Goal: Information Seeking & Learning: Learn about a topic

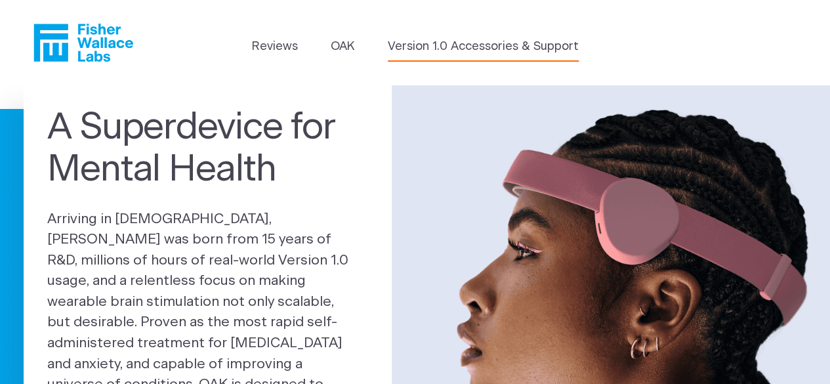
click at [461, 44] on link "Version 1.0 Accessories & Support" at bounding box center [483, 47] width 191 height 18
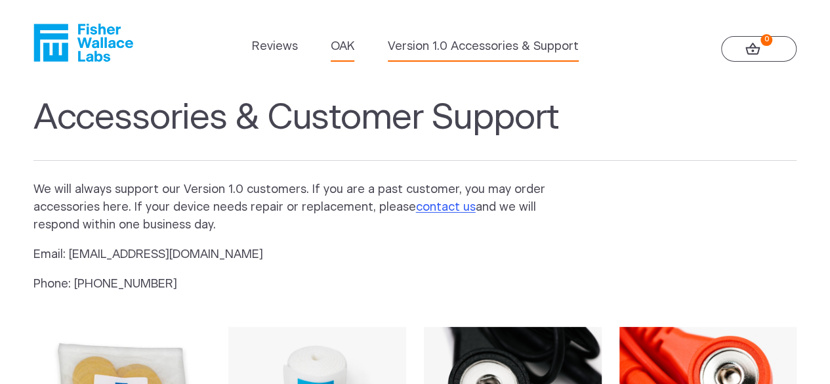
click at [350, 41] on link "OAK" at bounding box center [343, 47] width 24 height 18
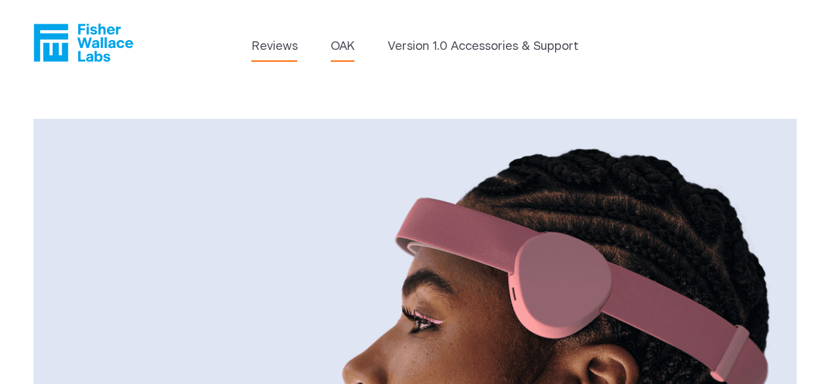
click at [284, 41] on link "Reviews" at bounding box center [274, 47] width 46 height 18
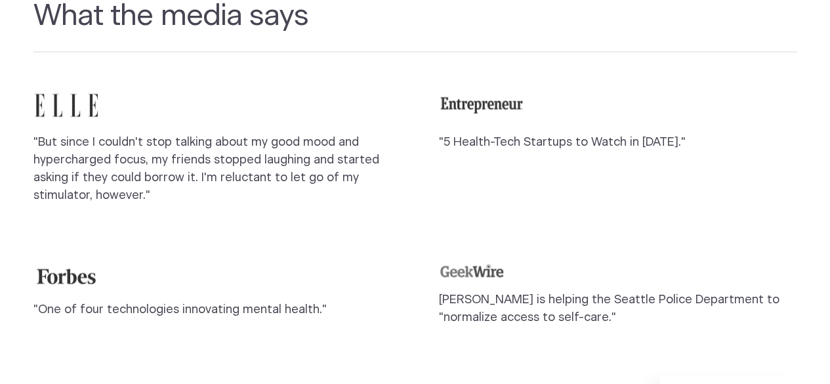
scroll to position [1050, 0]
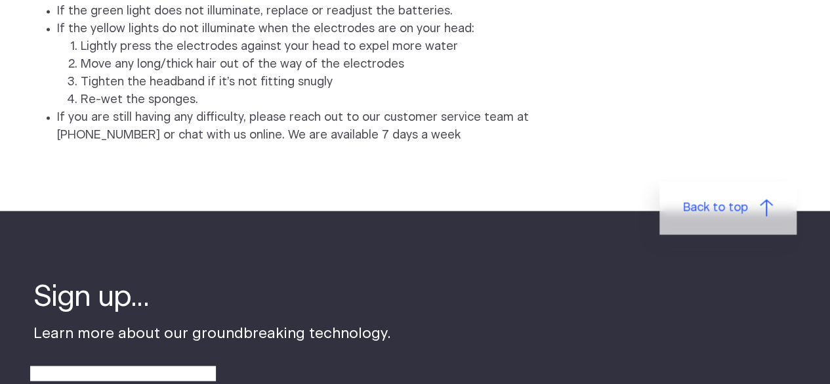
scroll to position [3412, 0]
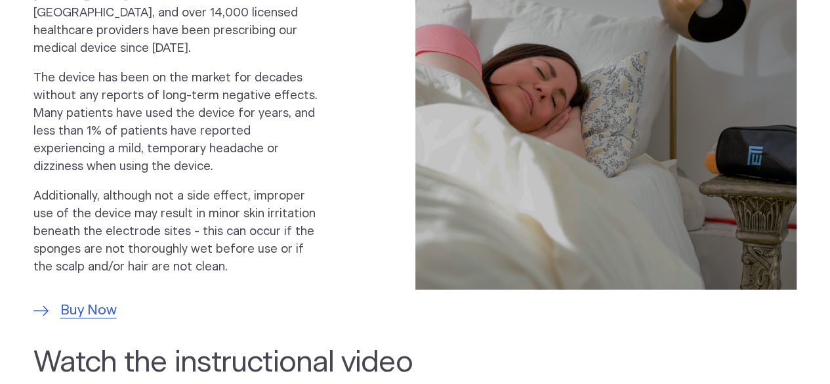
scroll to position [919, 0]
